Goal: Task Accomplishment & Management: Manage account settings

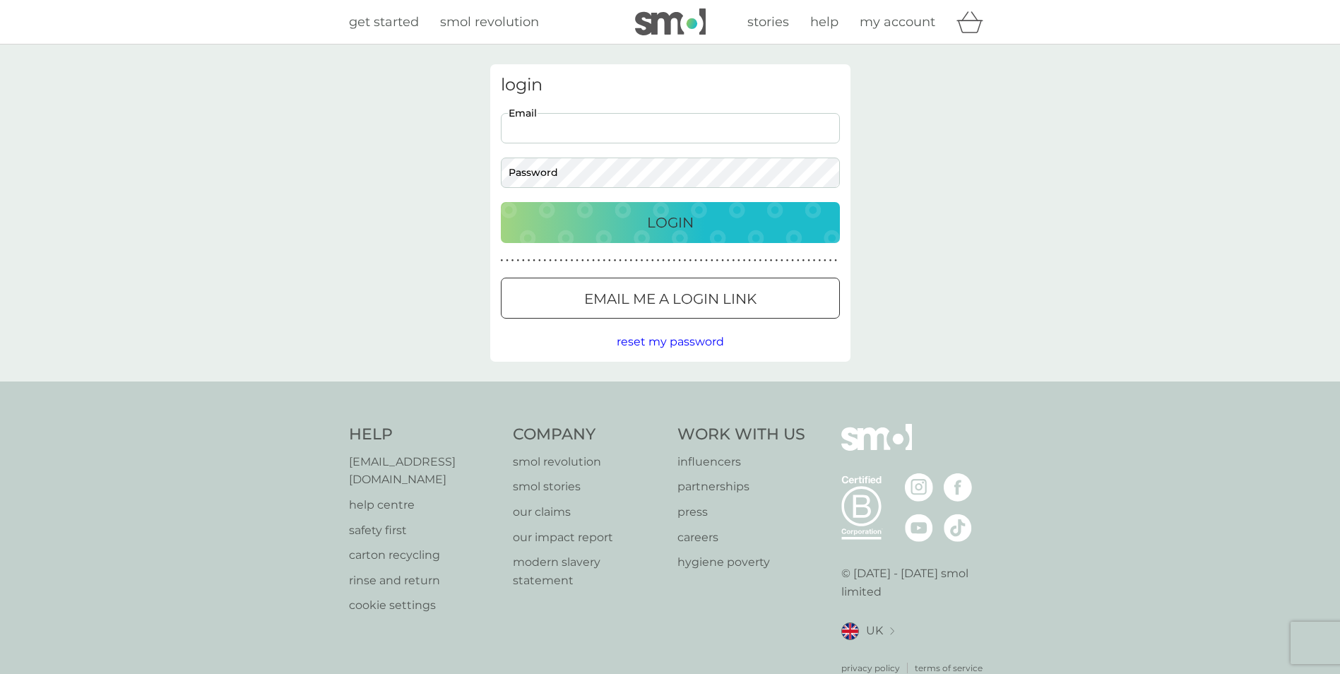
drag, startPoint x: 582, startPoint y: 141, endPoint x: 592, endPoint y: 124, distance: 19.6
click at [582, 139] on input "Email" at bounding box center [670, 128] width 339 height 30
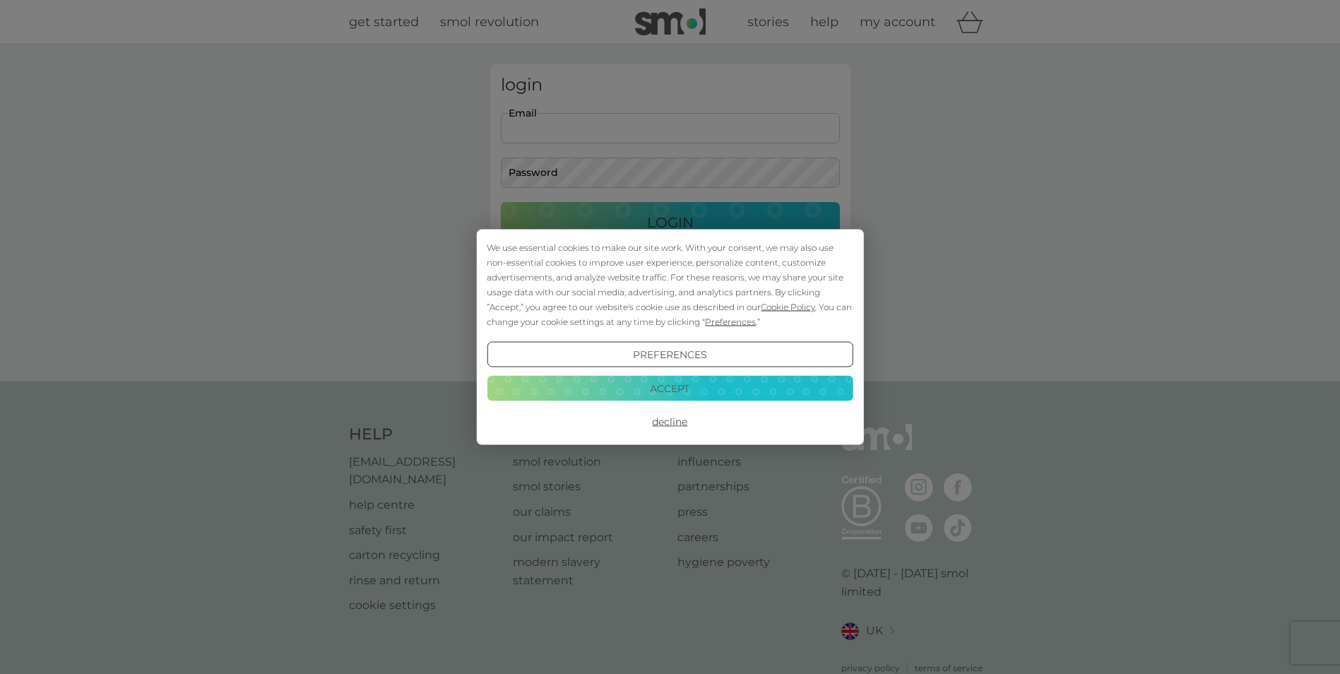
type input "[EMAIL_ADDRESS][DOMAIN_NAME]"
click at [719, 388] on button "Accept" at bounding box center [670, 387] width 366 height 25
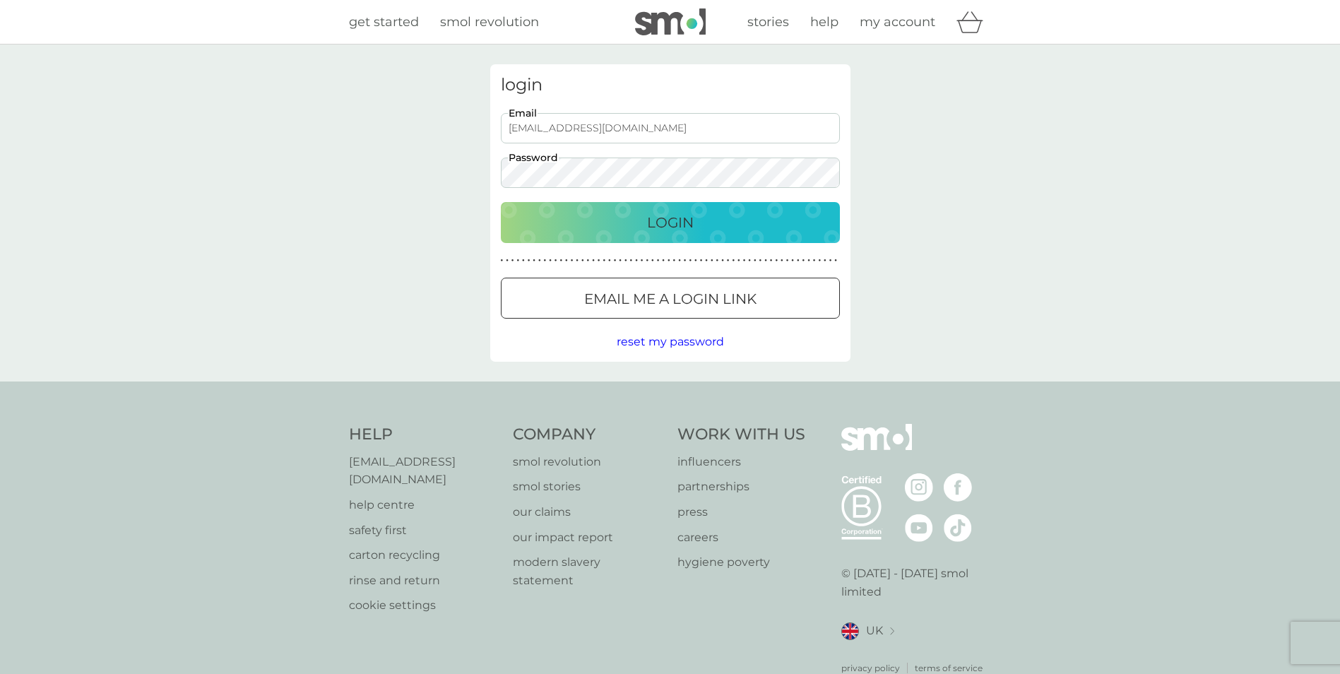
click at [667, 217] on p "Login" at bounding box center [670, 222] width 47 height 23
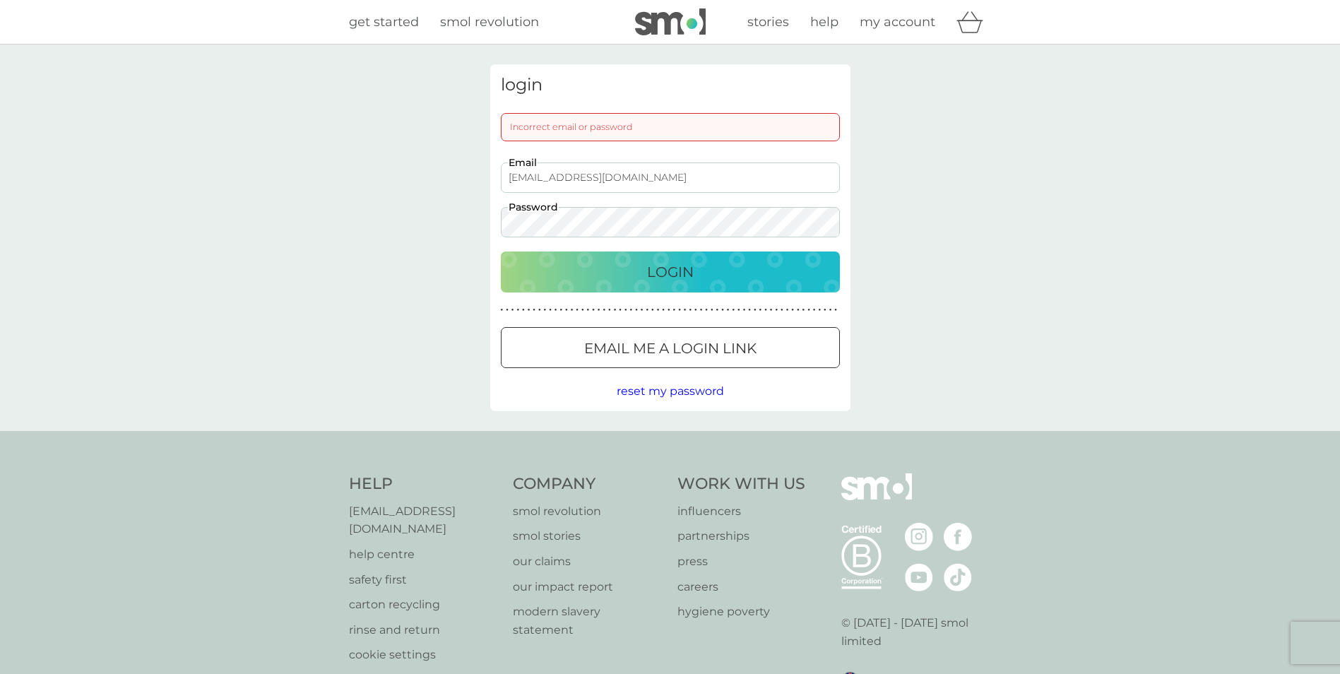
drag, startPoint x: 702, startPoint y: 273, endPoint x: 1057, endPoint y: 199, distance: 362.4
click at [703, 274] on div "Login" at bounding box center [670, 272] width 311 height 23
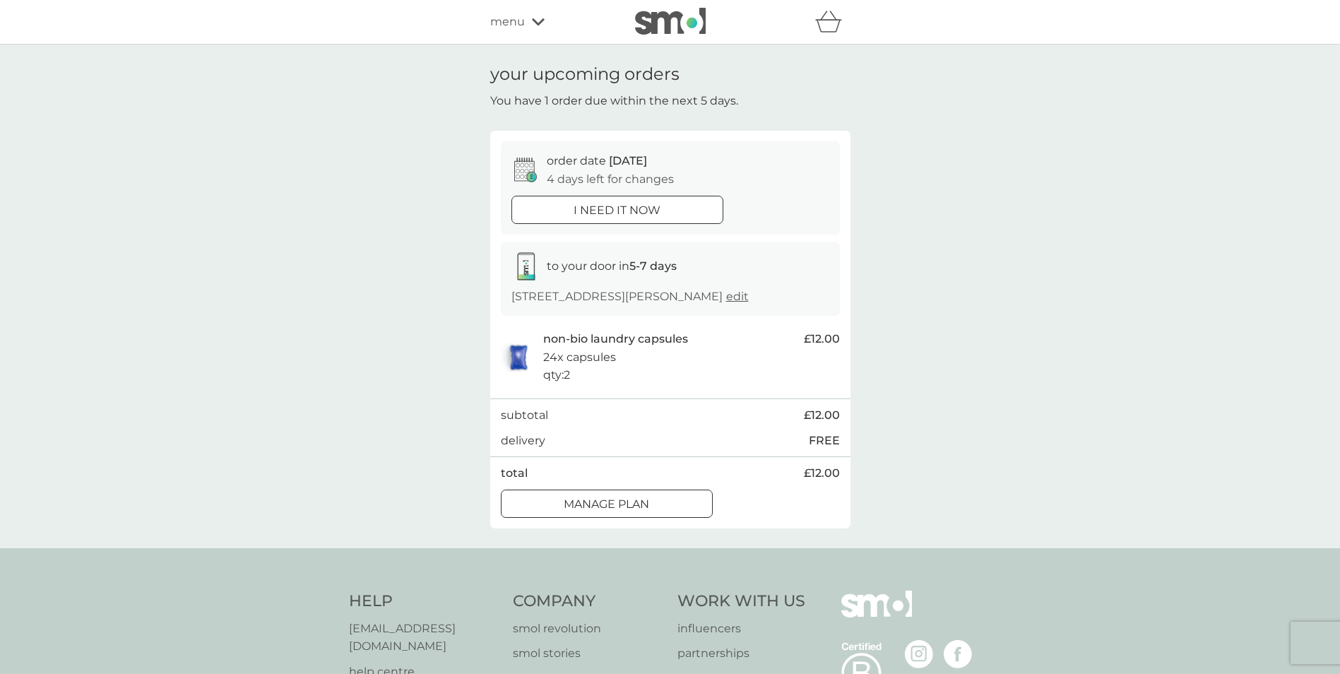
click at [677, 217] on div "i need it now" at bounding box center [617, 210] width 211 height 18
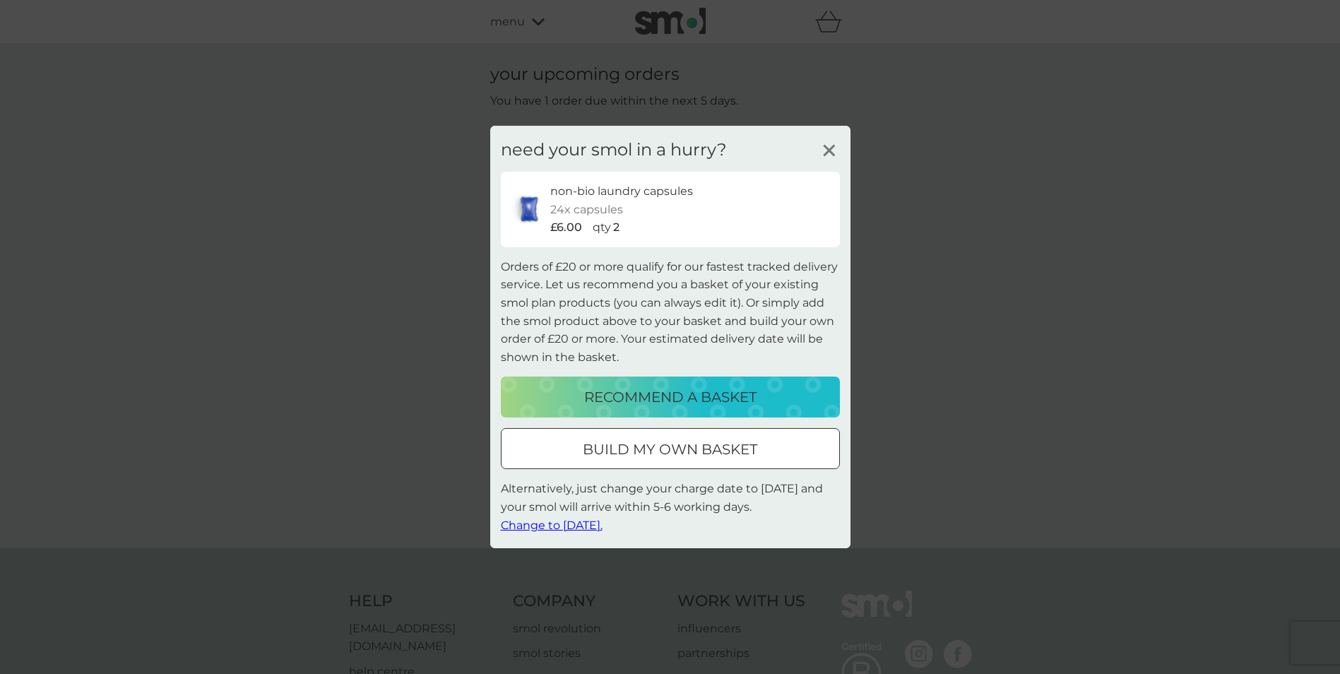
click at [559, 525] on span "Change to [DATE]." at bounding box center [552, 524] width 102 height 13
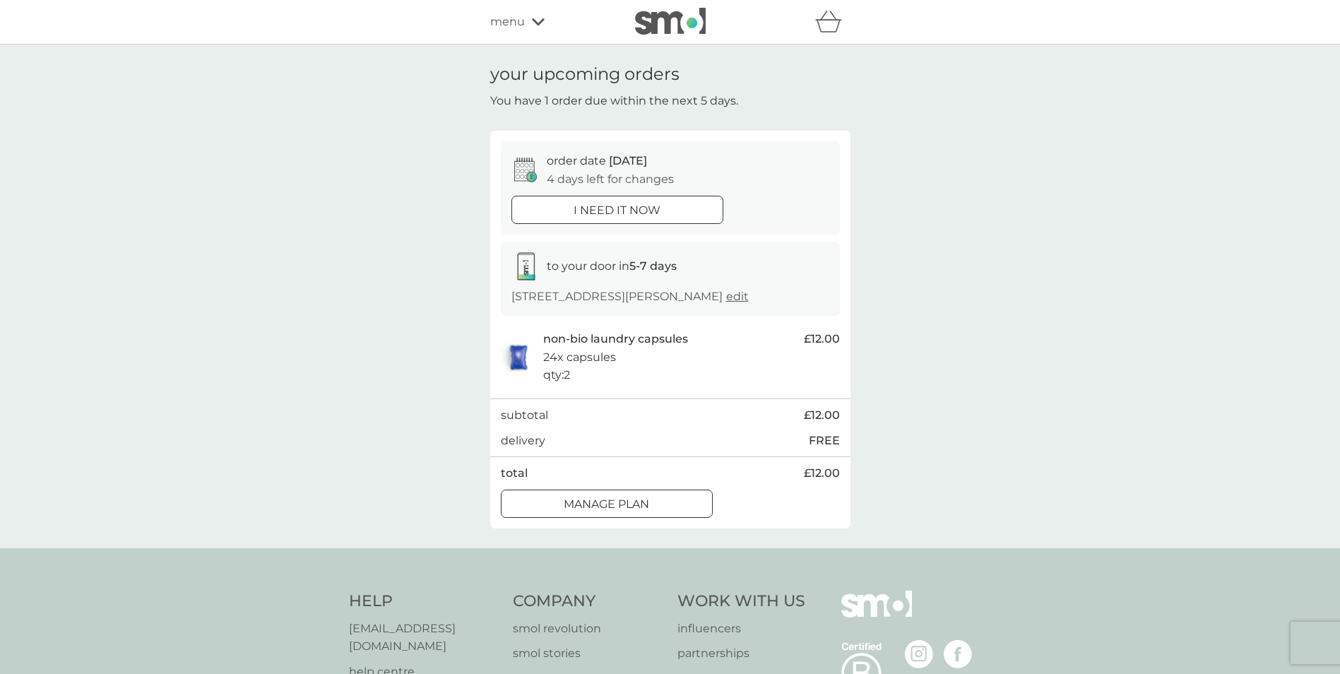
click at [647, 488] on div "order date [DATE] 4 days left for changes i need it now to your door in 5-7 day…" at bounding box center [670, 329] width 360 height 397
click at [649, 502] on p "Manage plan" at bounding box center [606, 504] width 85 height 18
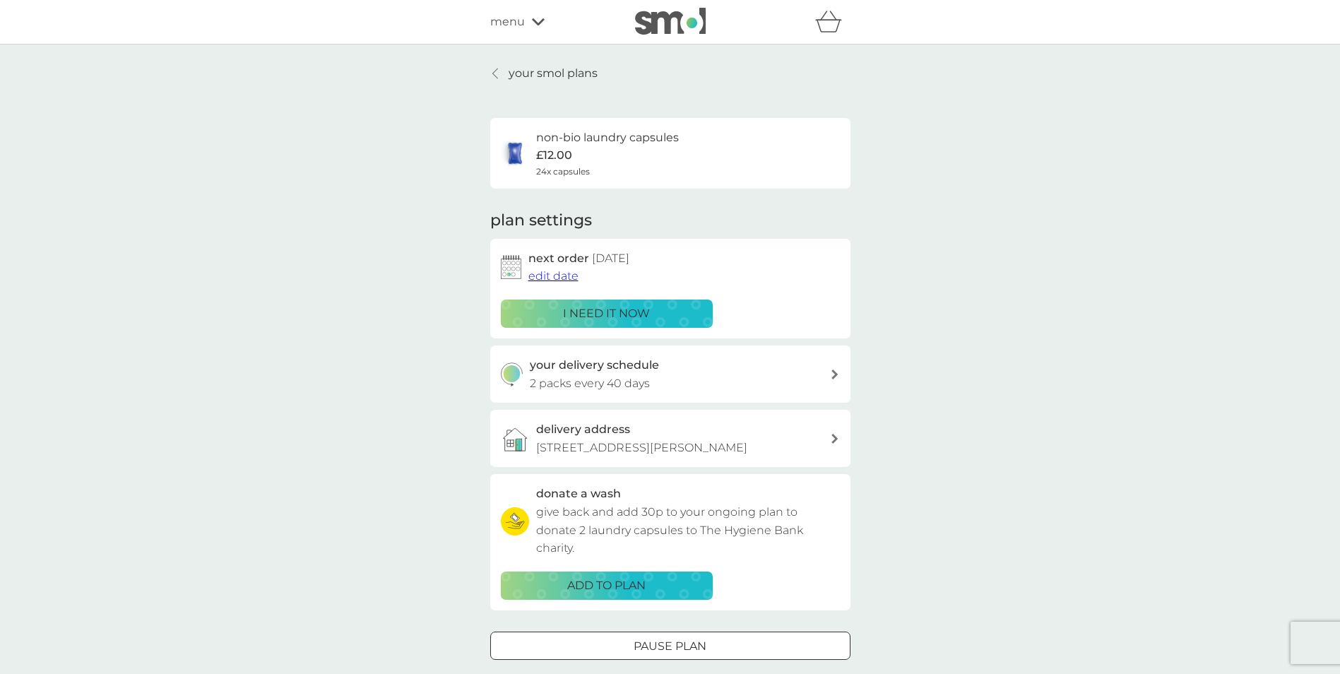
click at [537, 75] on p "your smol plans" at bounding box center [553, 73] width 89 height 18
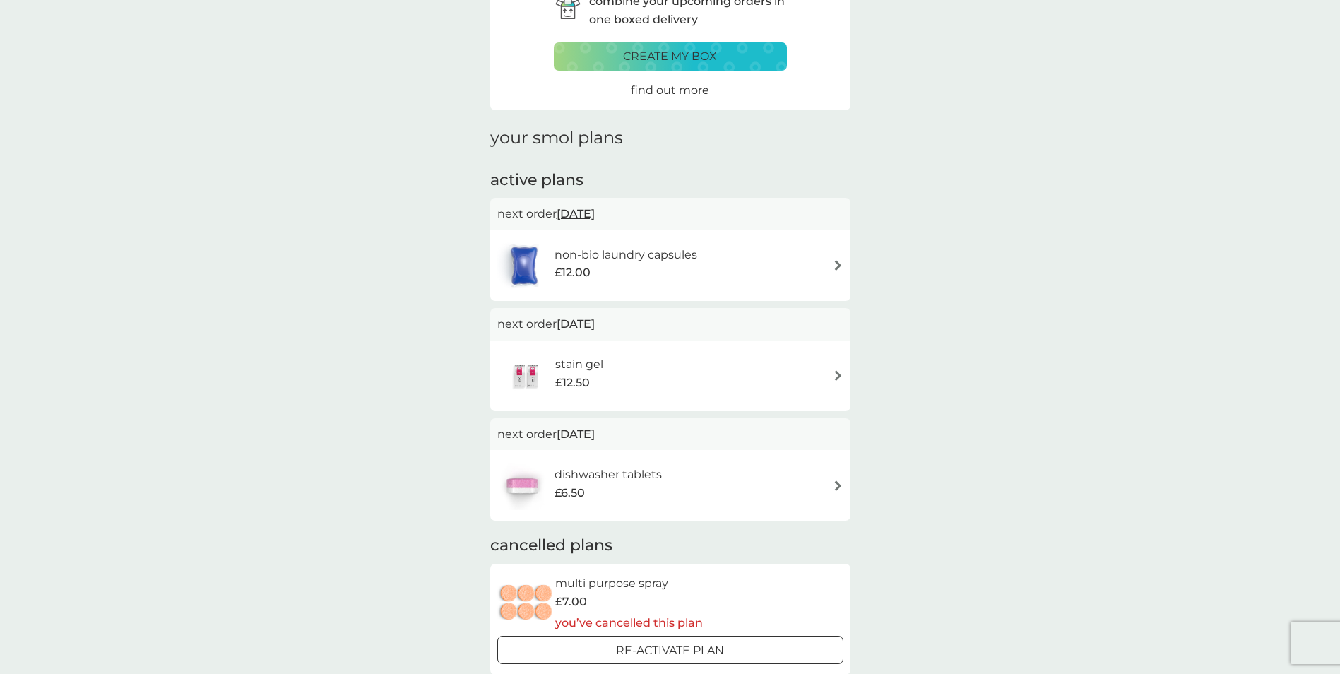
scroll to position [71, 0]
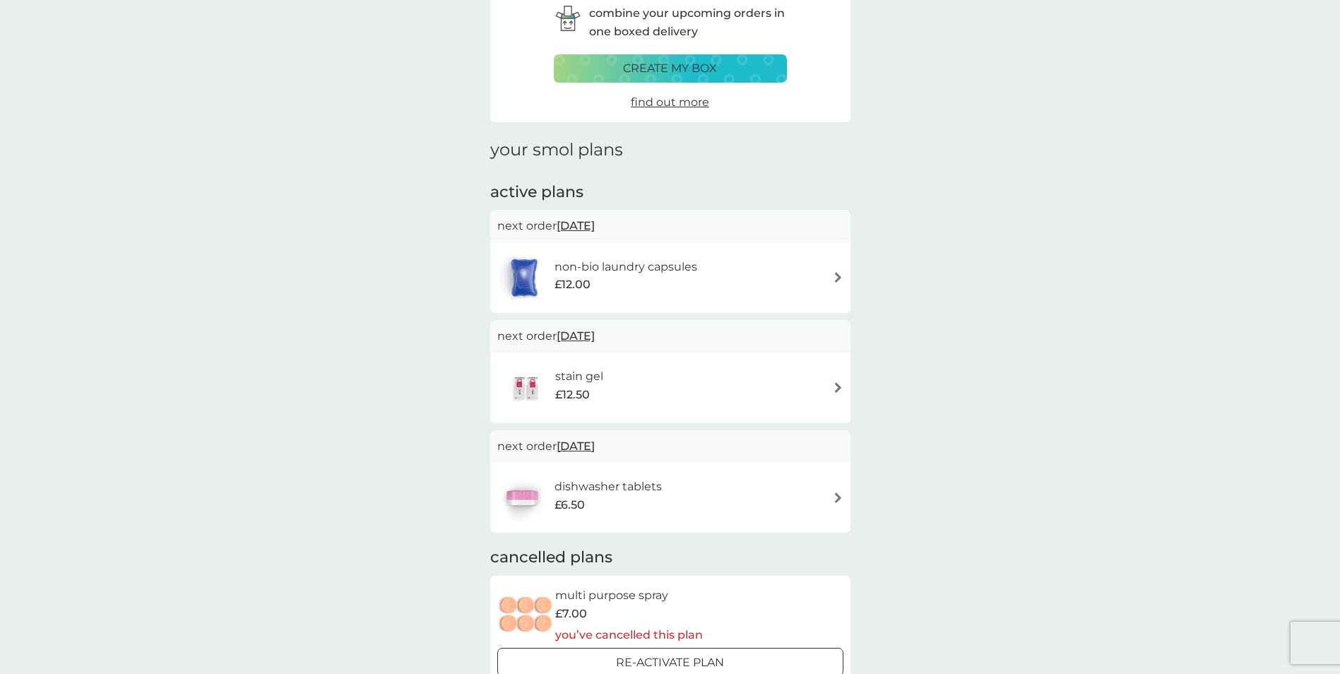
click at [827, 385] on div "stain gel £12.50" at bounding box center [670, 387] width 346 height 49
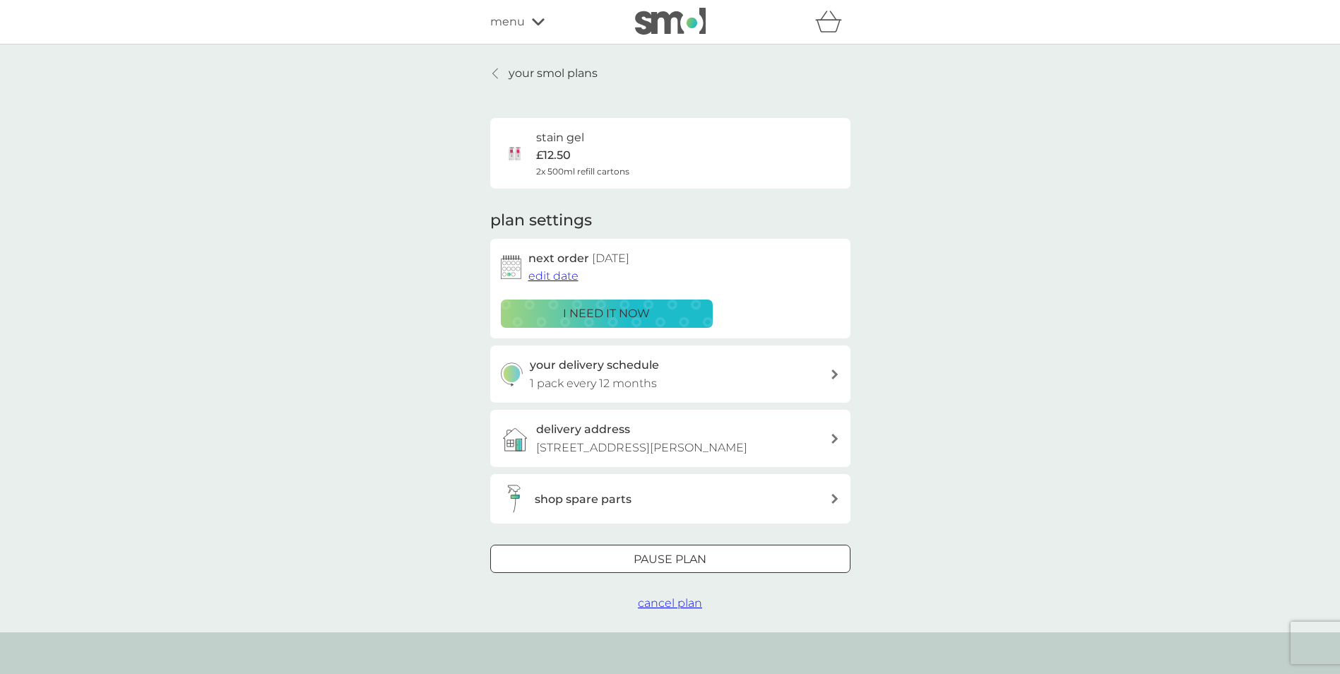
click at [721, 560] on div "Pause plan" at bounding box center [670, 559] width 359 height 18
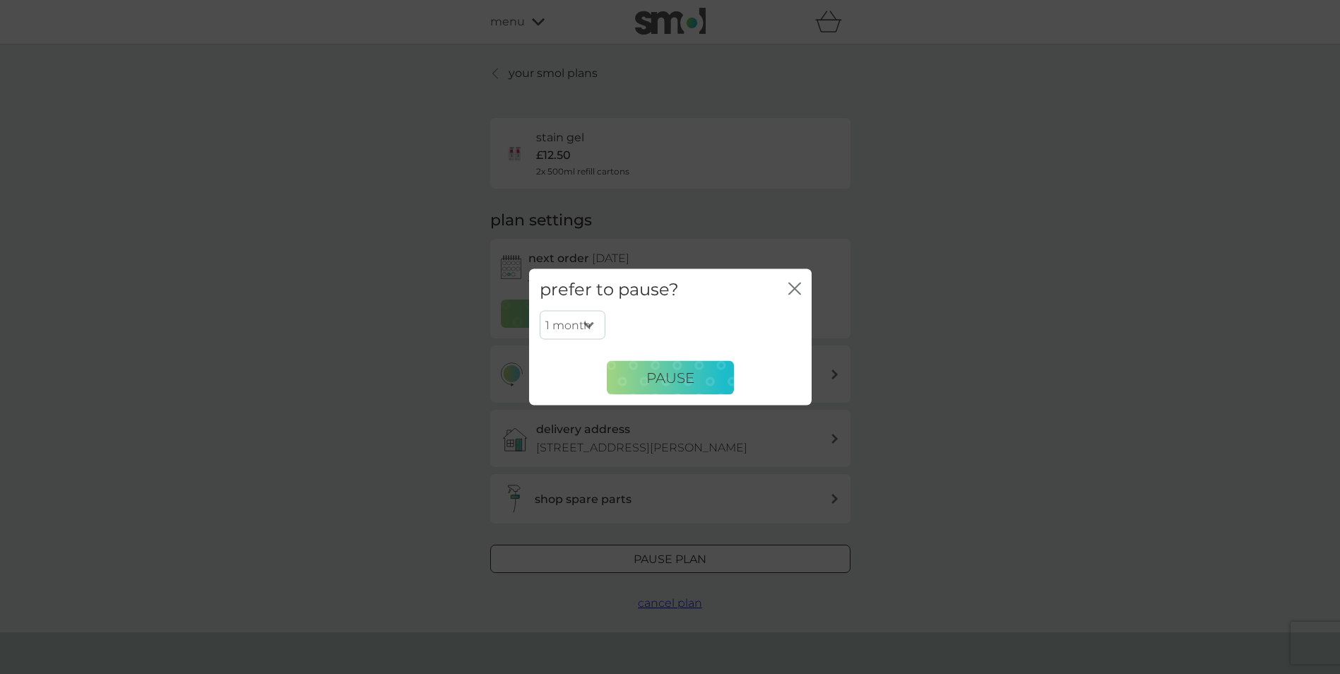
click at [597, 317] on select "1 month 2 months 3 months 4 months 5 months 6 months" at bounding box center [573, 325] width 66 height 30
select select "6"
click at [540, 310] on select "1 month 2 months 3 months 4 months 5 months 6 months" at bounding box center [573, 325] width 66 height 30
click at [647, 379] on span "Pause" at bounding box center [671, 377] width 48 height 17
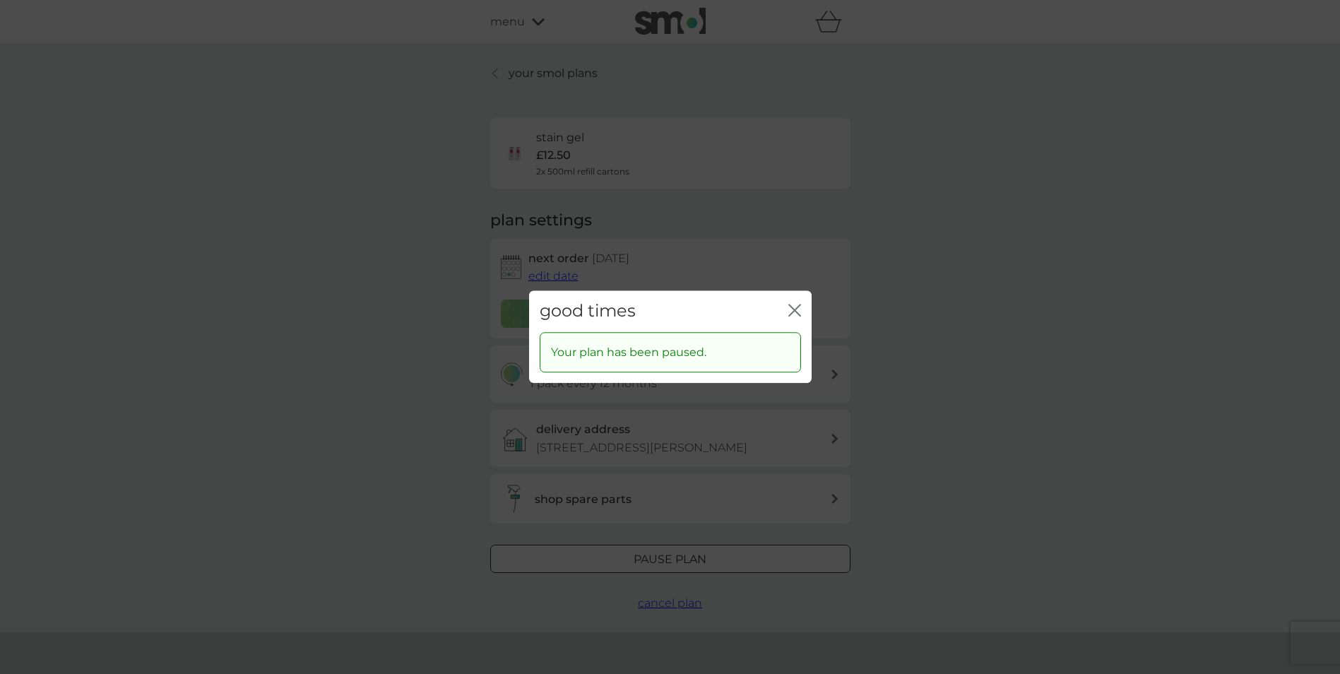
click at [798, 312] on icon "close" at bounding box center [795, 310] width 13 height 13
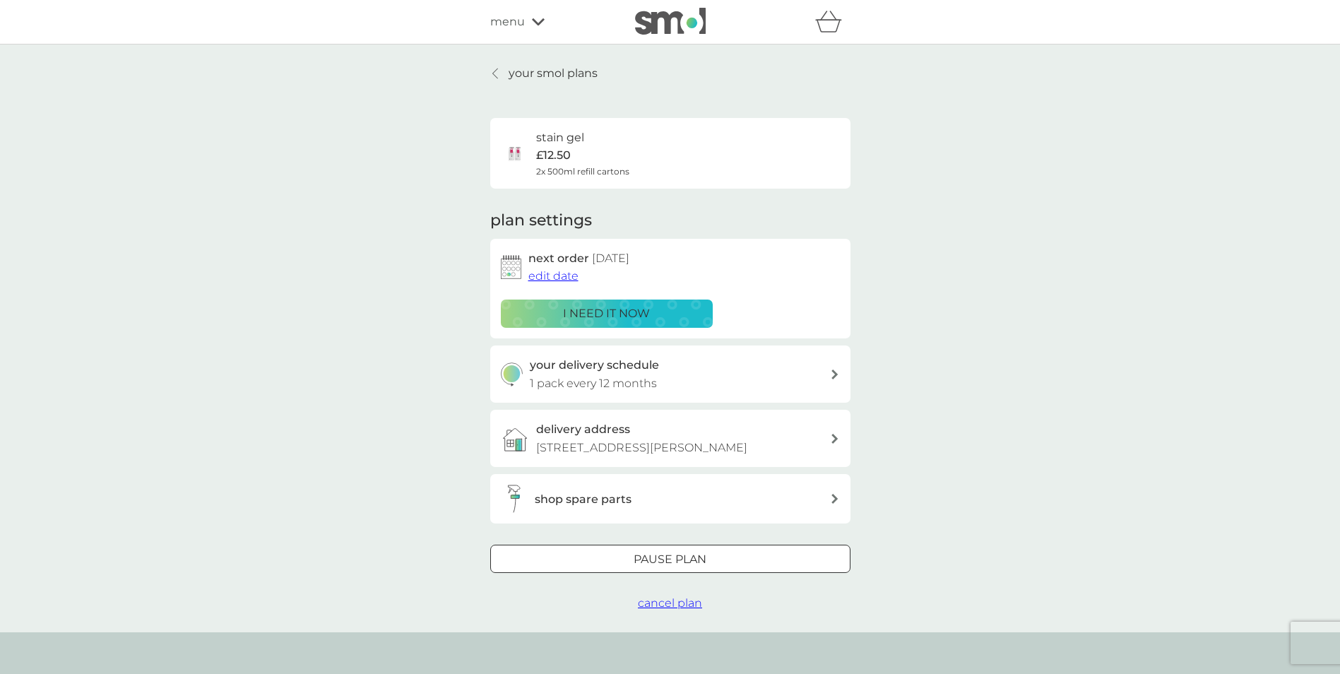
click at [502, 66] on link "your smol plans" at bounding box center [543, 73] width 107 height 18
